Goal: Transaction & Acquisition: Obtain resource

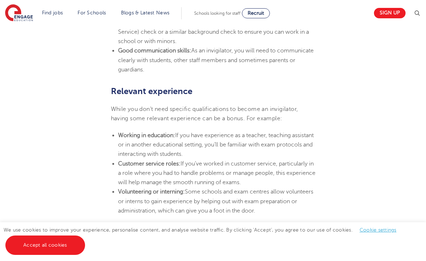
scroll to position [560, 0]
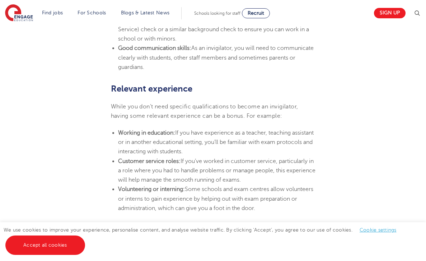
click at [242, 157] on li "Working in education: If you have experience as a teacher, teaching assistant o…" at bounding box center [217, 142] width 198 height 28
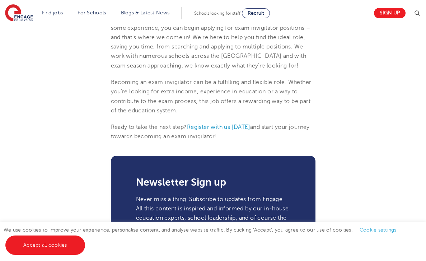
scroll to position [886, 0]
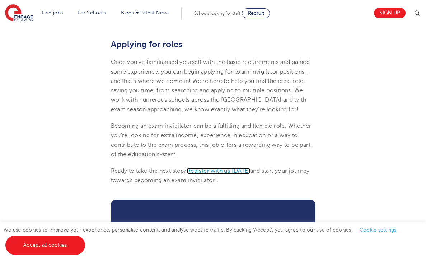
click at [234, 174] on span "Register with us today" at bounding box center [218, 171] width 63 height 6
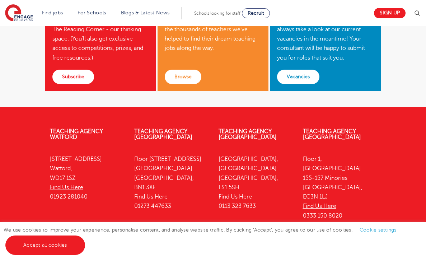
scroll to position [312, 0]
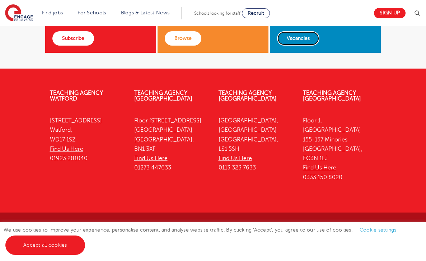
click at [299, 40] on link "Vacancies" at bounding box center [298, 38] width 42 height 14
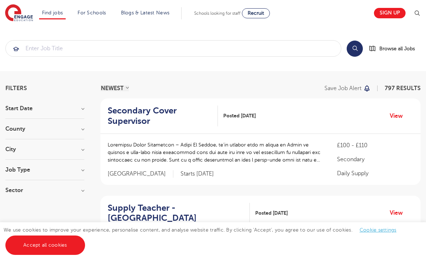
click at [418, 11] on img at bounding box center [417, 13] width 9 height 9
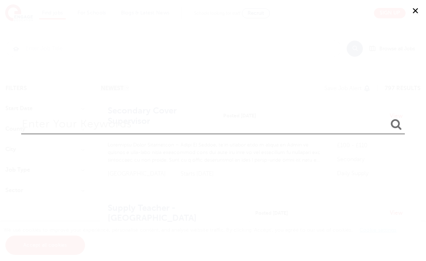
click at [197, 124] on input "search" at bounding box center [213, 122] width 384 height 23
type input "invigilator"
click at [388, 118] on button "submit" at bounding box center [396, 124] width 17 height 13
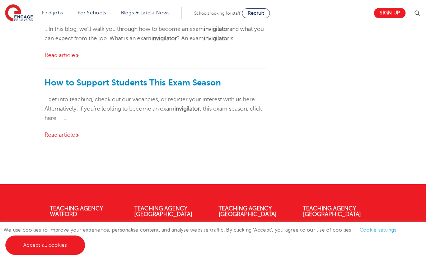
scroll to position [139, 0]
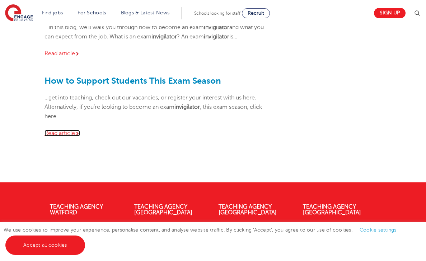
click at [62, 133] on link "Read article" at bounding box center [63, 133] width 36 height 6
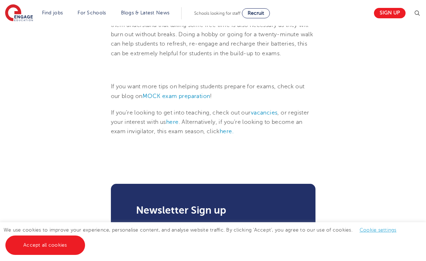
scroll to position [642, 0]
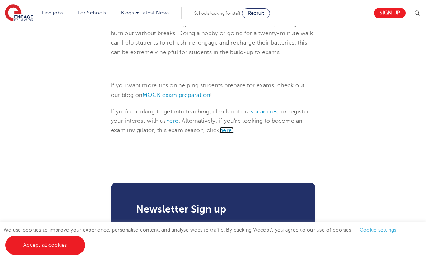
click at [230, 127] on link "here." at bounding box center [227, 130] width 14 height 6
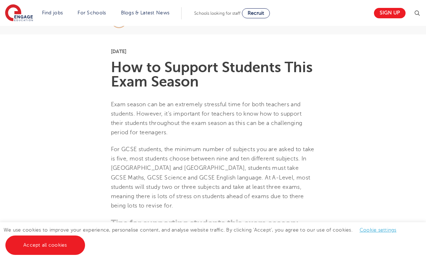
scroll to position [0, 0]
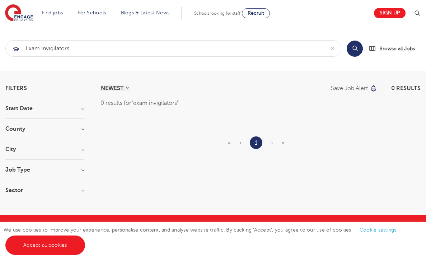
click at [272, 143] on span "›" at bounding box center [272, 143] width 2 height 6
click at [240, 143] on span "‹" at bounding box center [241, 143] width 2 height 6
